Goal: Information Seeking & Learning: Learn about a topic

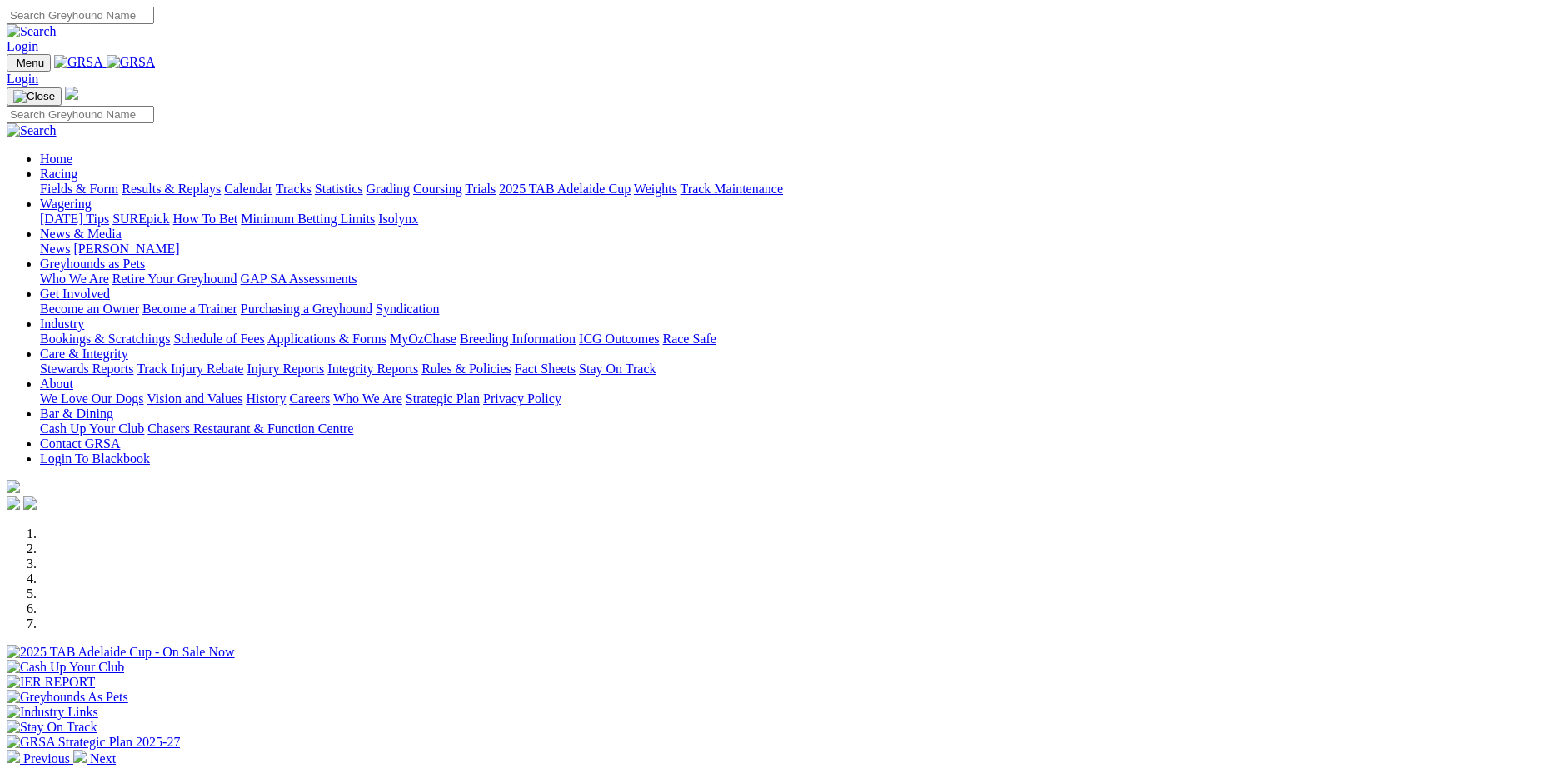
click at [221, 182] on link "Results & Replays" at bounding box center [171, 189] width 99 height 14
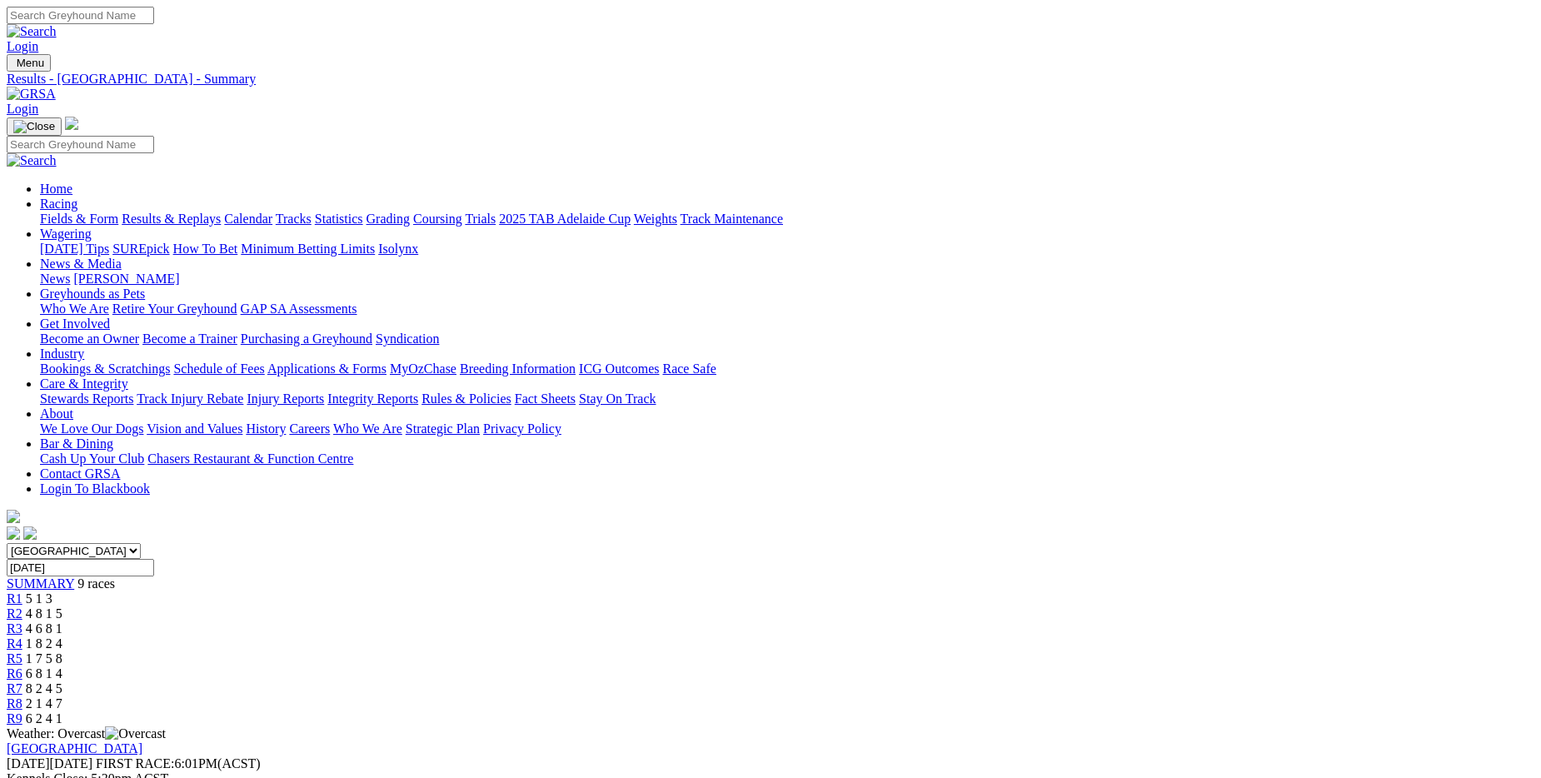
click at [118, 212] on link "Fields & Form" at bounding box center [79, 219] width 78 height 14
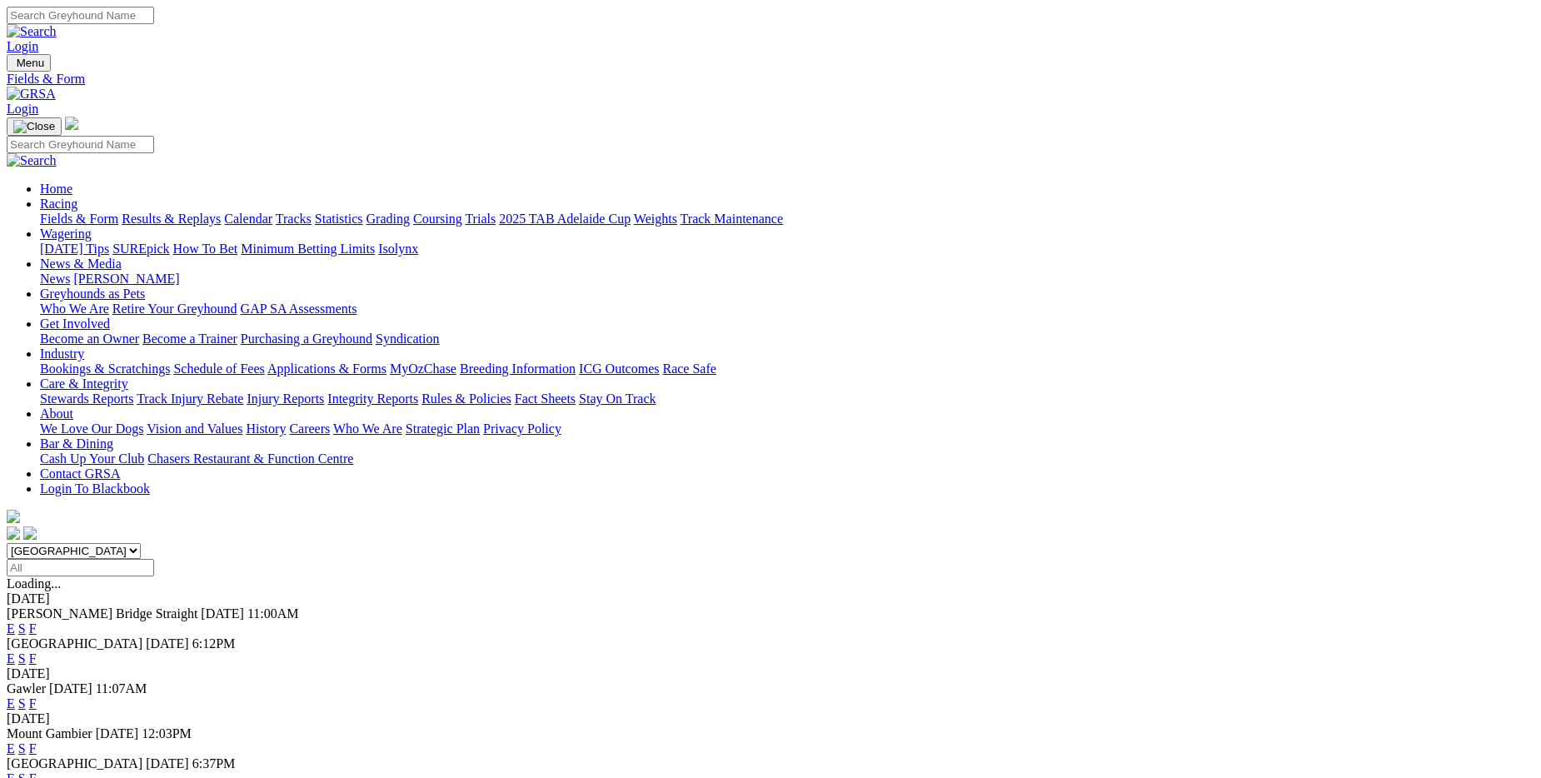
click at [37, 621] on link "F" at bounding box center [32, 628] width 7 height 14
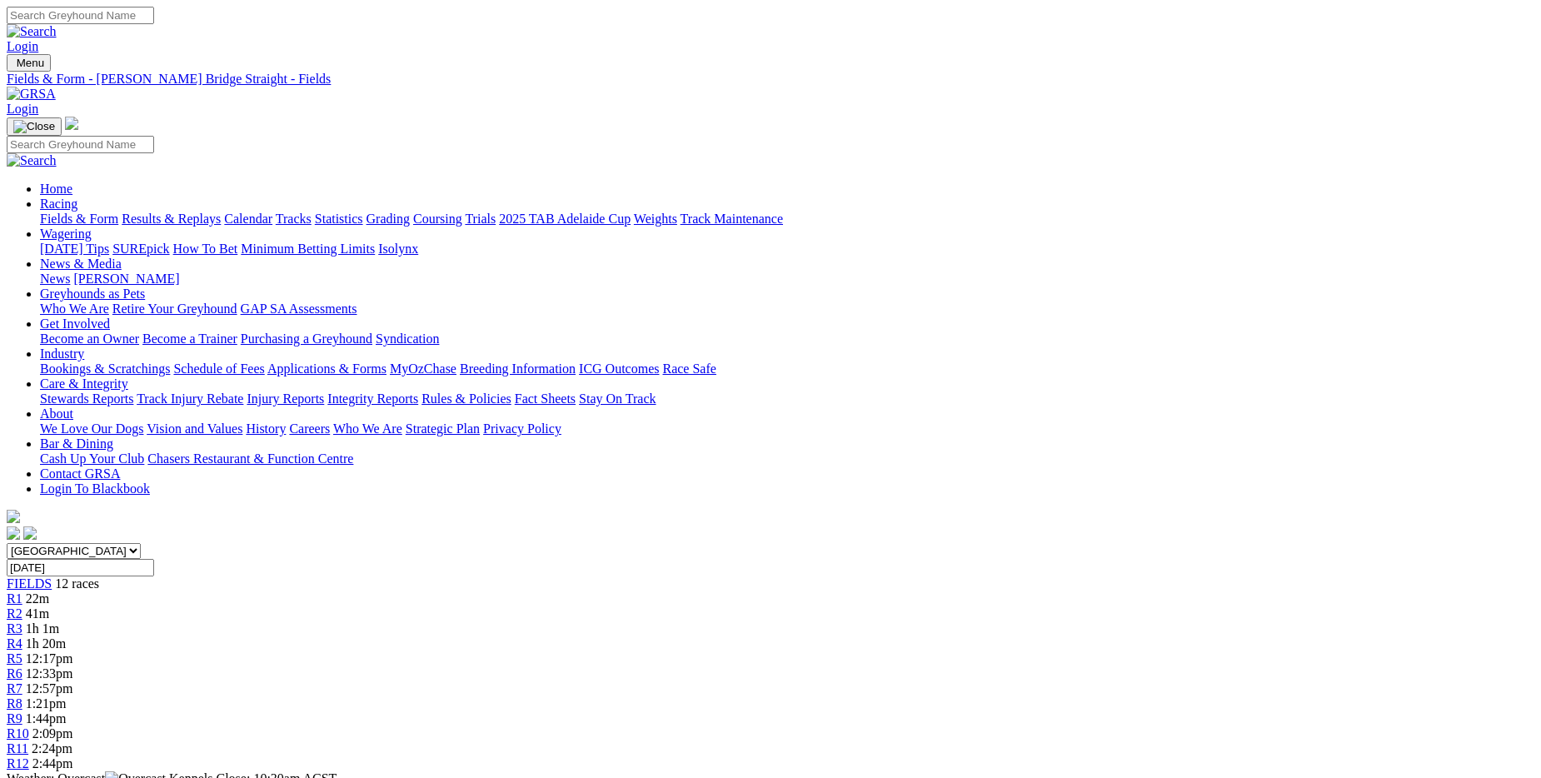
click at [118, 212] on link "Fields & Form" at bounding box center [79, 219] width 78 height 14
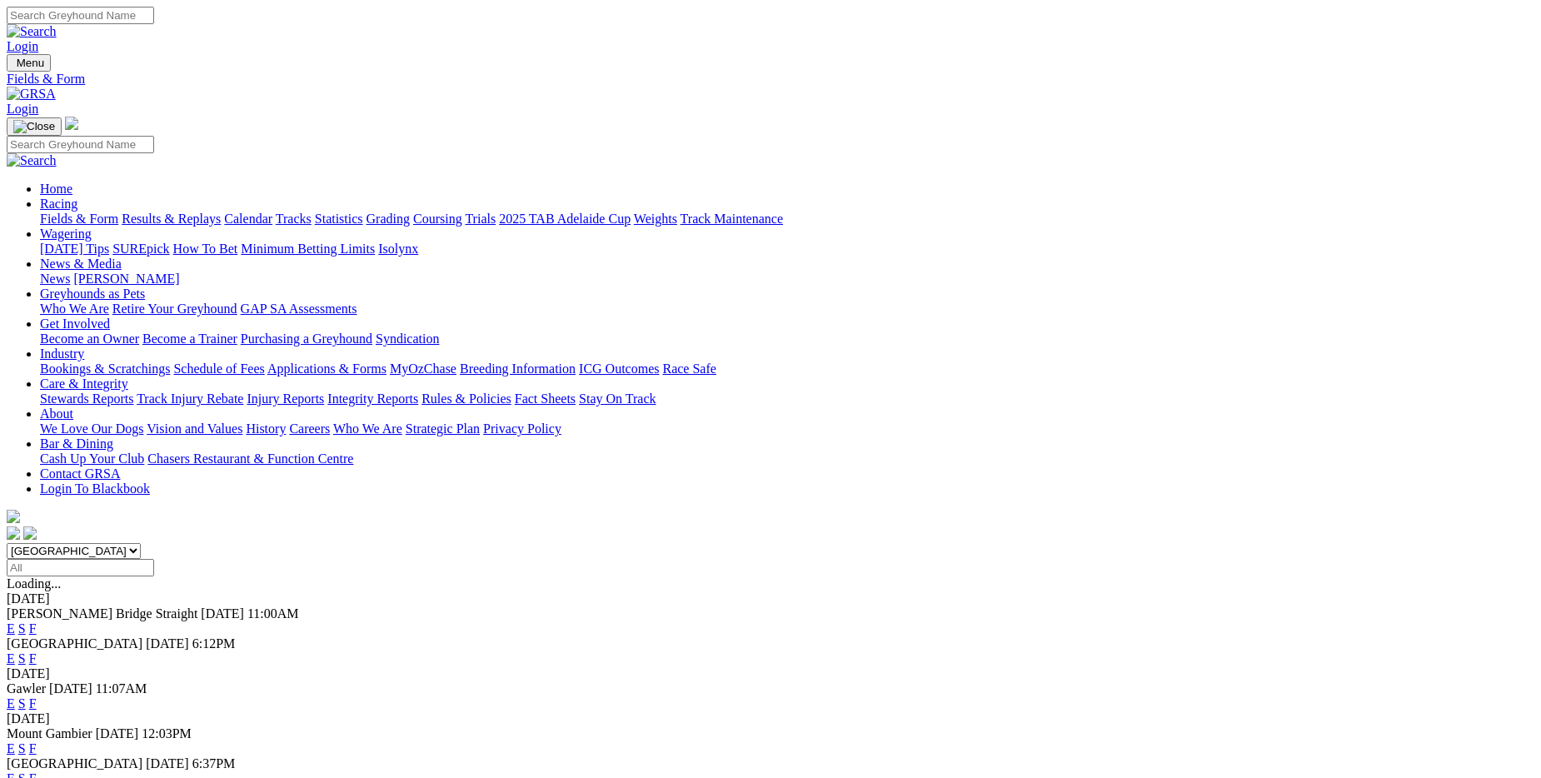
click at [37, 651] on link "F" at bounding box center [32, 658] width 7 height 14
